Goal: Navigation & Orientation: Find specific page/section

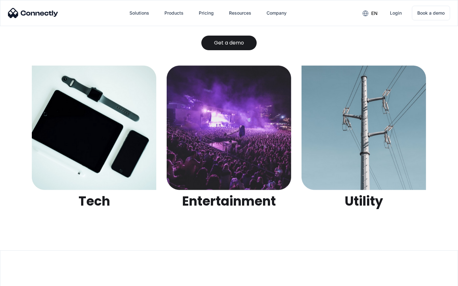
scroll to position [2005, 0]
